Goal: Task Accomplishment & Management: Manage account settings

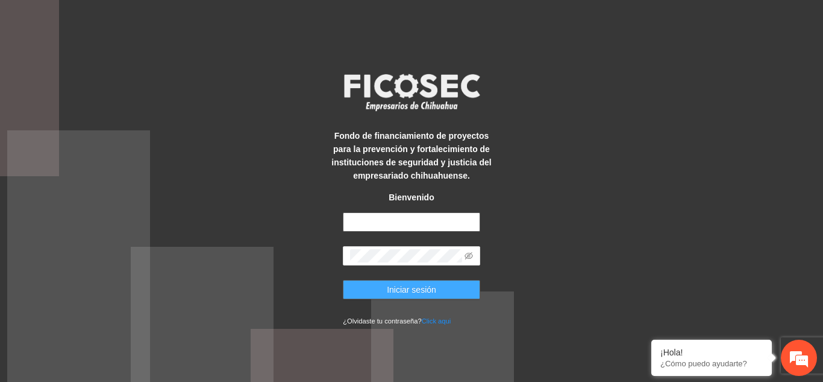
type input "**********"
click at [455, 289] on button "Iniciar sesión" at bounding box center [411, 289] width 137 height 19
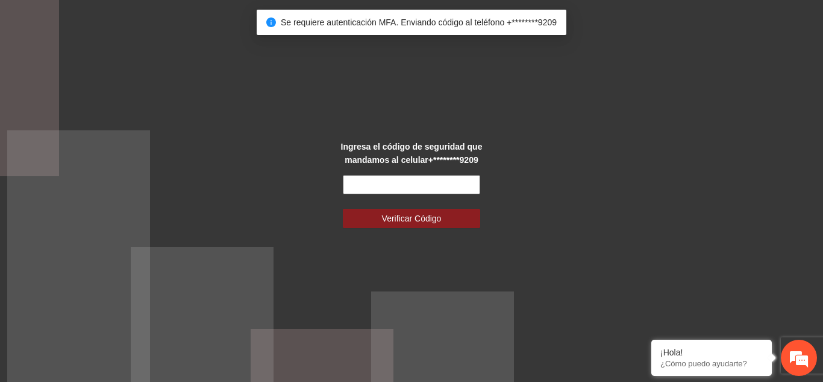
click at [415, 185] on input "text" at bounding box center [411, 184] width 137 height 19
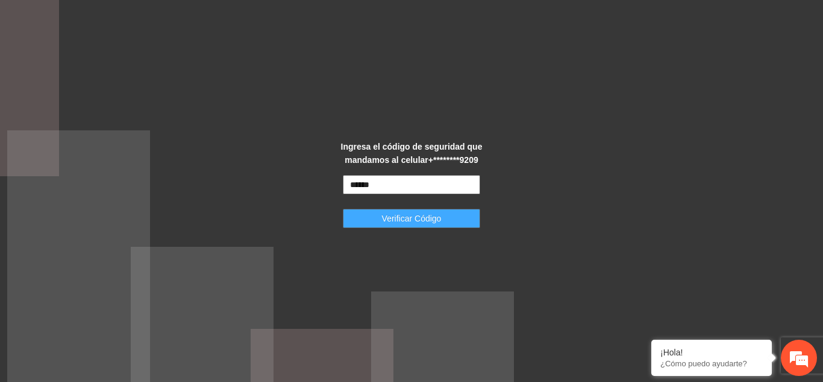
type input "******"
click at [424, 217] on span "Verificar Código" at bounding box center [412, 218] width 60 height 13
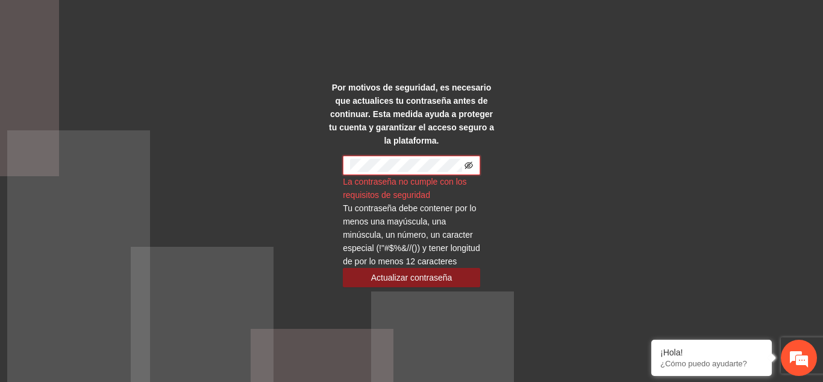
click at [468, 161] on icon "eye-invisible" at bounding box center [469, 165] width 8 height 8
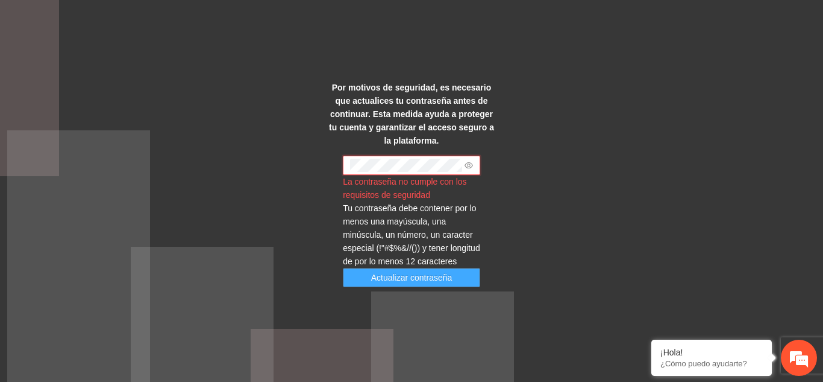
click at [468, 277] on button "Actualizar contraseña" at bounding box center [411, 277] width 137 height 19
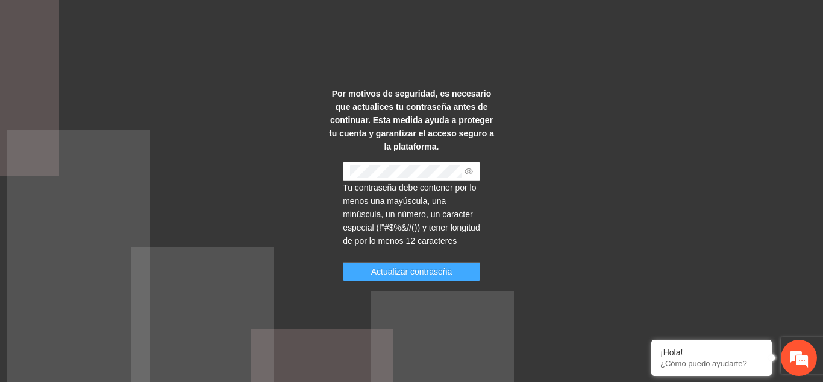
click at [448, 269] on span "Actualizar contraseña" at bounding box center [411, 271] width 81 height 13
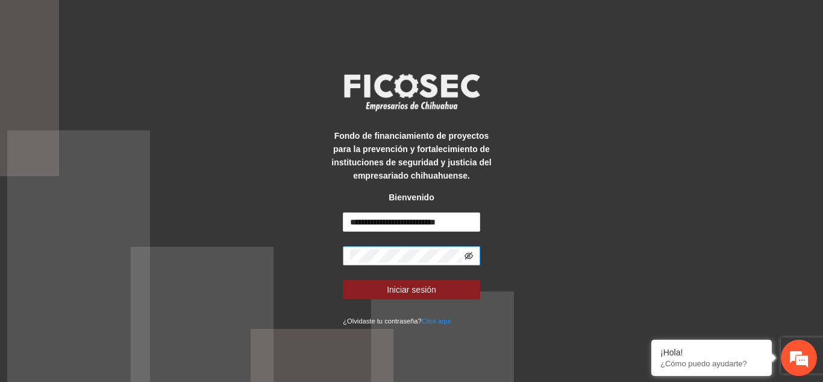
click at [472, 254] on icon "eye-invisible" at bounding box center [469, 255] width 8 height 7
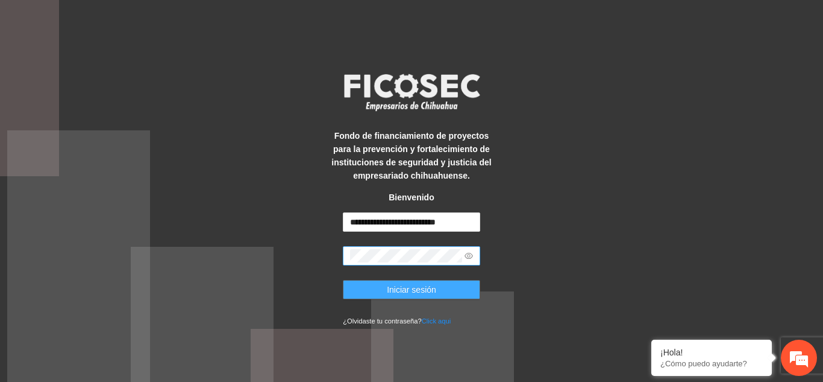
click at [455, 285] on button "Iniciar sesión" at bounding box center [411, 289] width 137 height 19
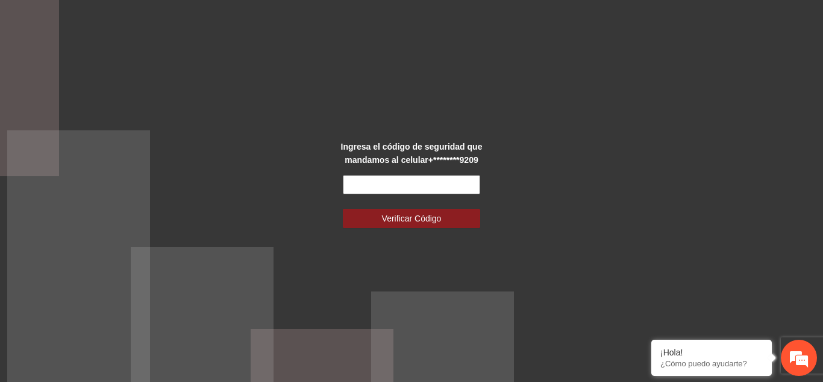
click at [444, 180] on input "text" at bounding box center [411, 184] width 137 height 19
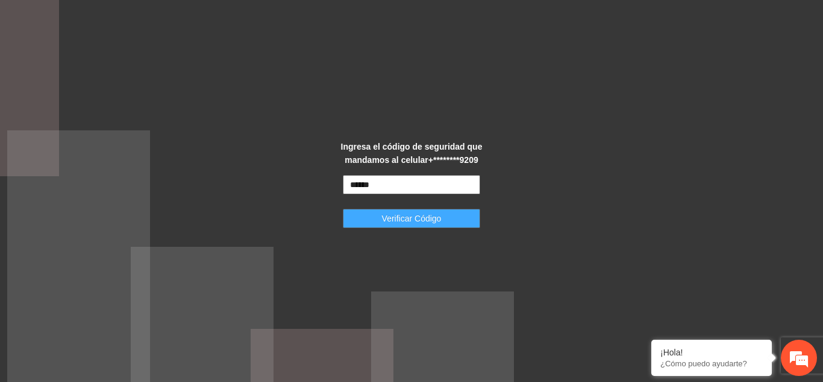
type input "******"
click at [442, 222] on button "Verificar Código" at bounding box center [411, 218] width 137 height 19
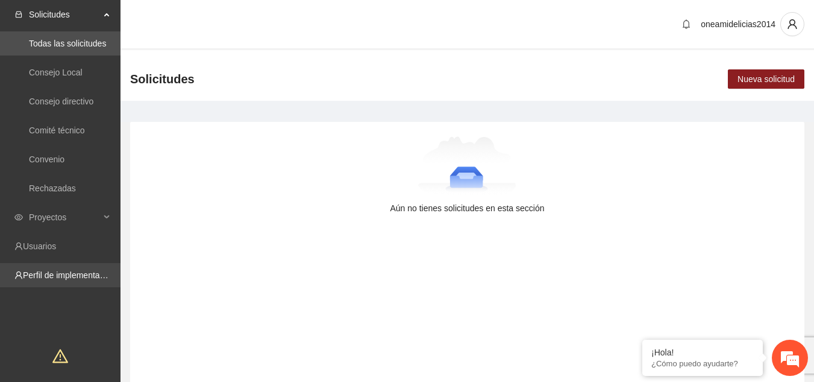
click at [74, 275] on link "Perfil de implementadora" at bounding box center [70, 275] width 94 height 10
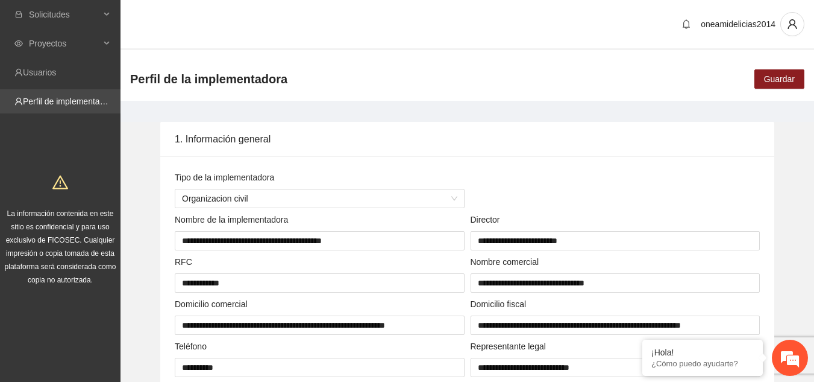
click at [83, 103] on link "Perfil de implementadora" at bounding box center [70, 101] width 94 height 10
click at [794, 23] on icon "user" at bounding box center [792, 24] width 11 height 11
click at [765, 70] on span "Cerrar sesión" at bounding box center [761, 69] width 76 height 13
